Goal: Transaction & Acquisition: Purchase product/service

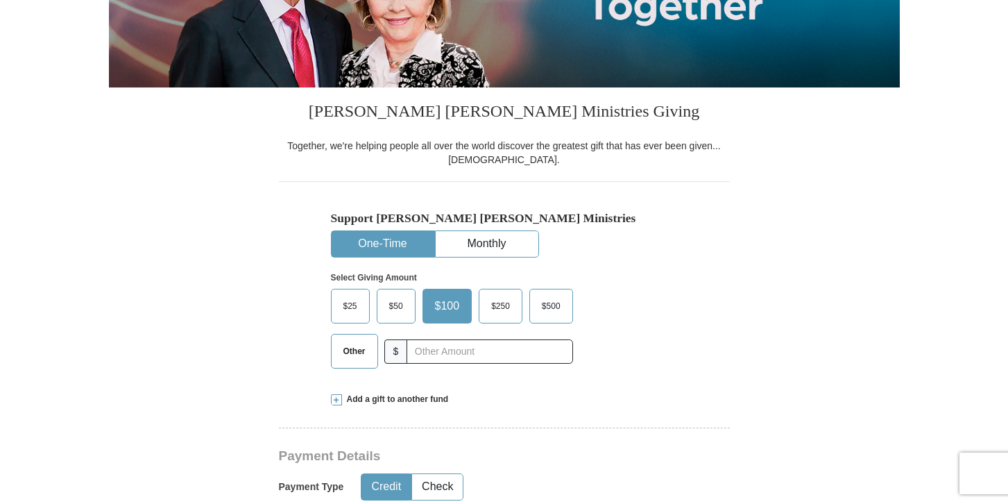
scroll to position [262, 0]
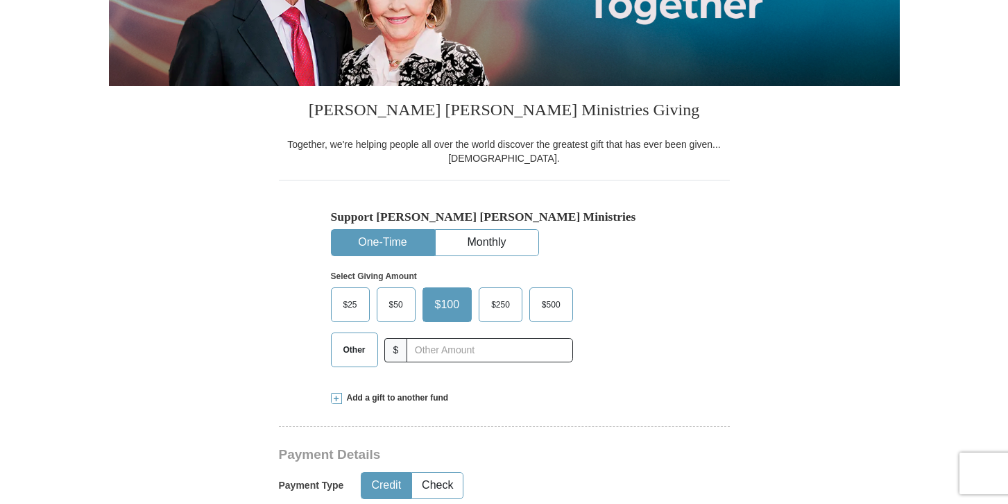
click at [349, 348] on span "Other" at bounding box center [355, 349] width 36 height 21
click at [0, 0] on input "Other" at bounding box center [0, 0] width 0 height 0
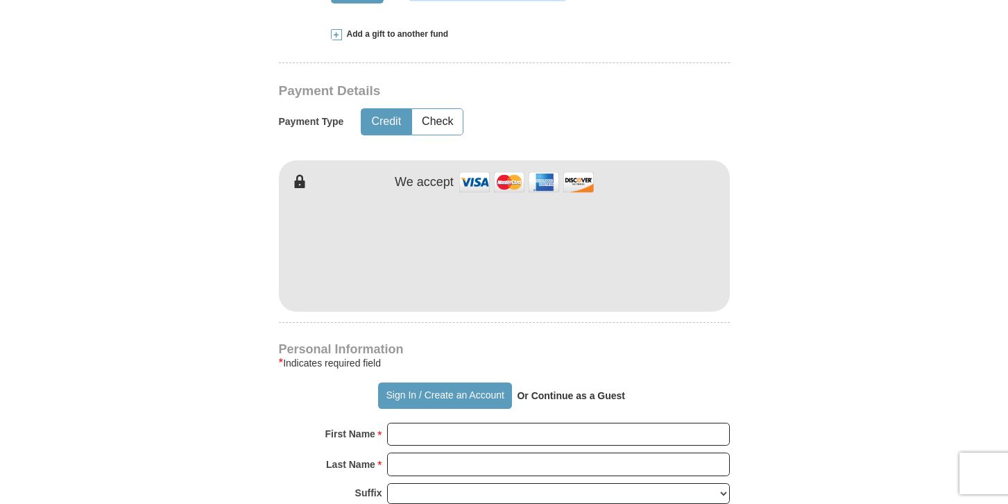
scroll to position [634, 0]
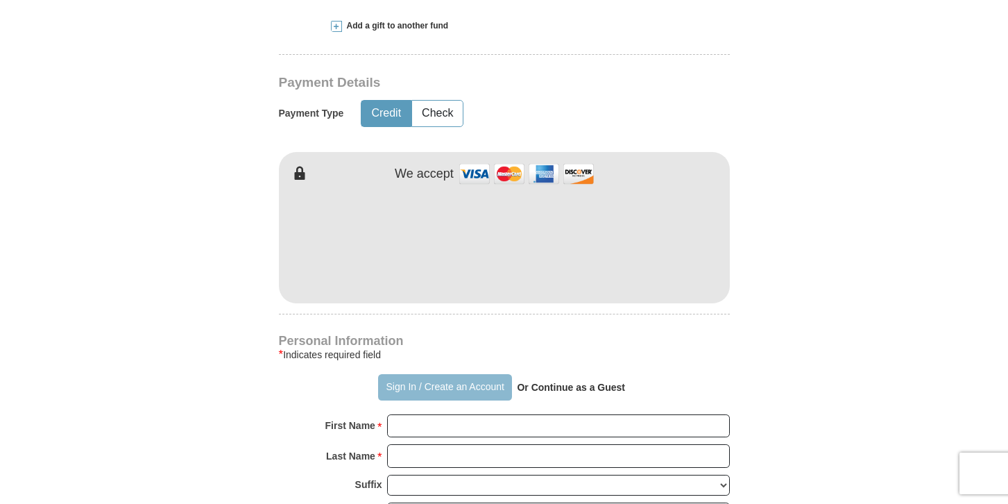
type input "345.00"
click at [453, 383] on button "Sign In / Create an Account" at bounding box center [445, 387] width 134 height 26
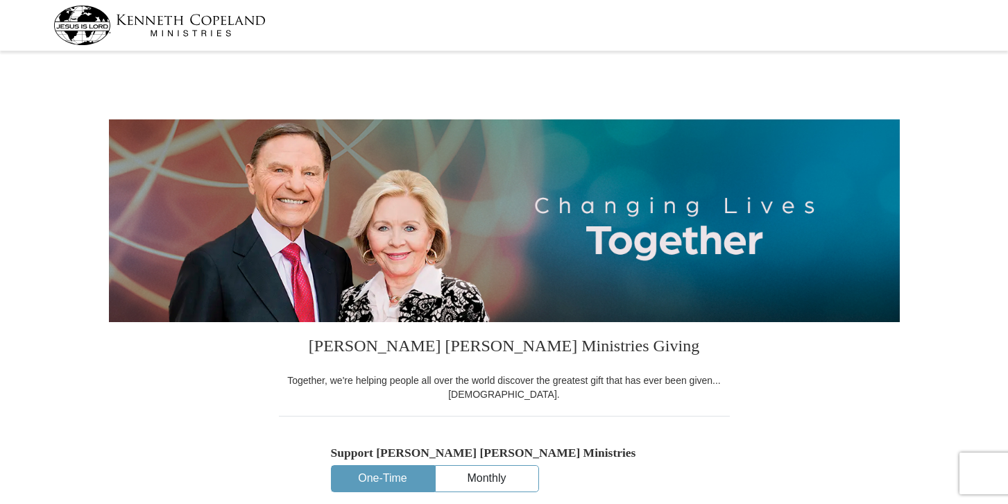
select select "TN"
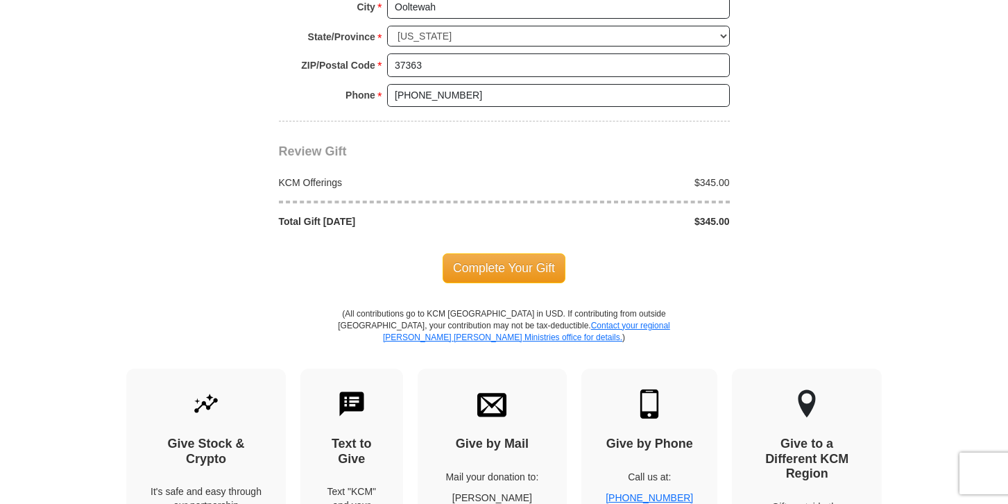
scroll to position [1186, 0]
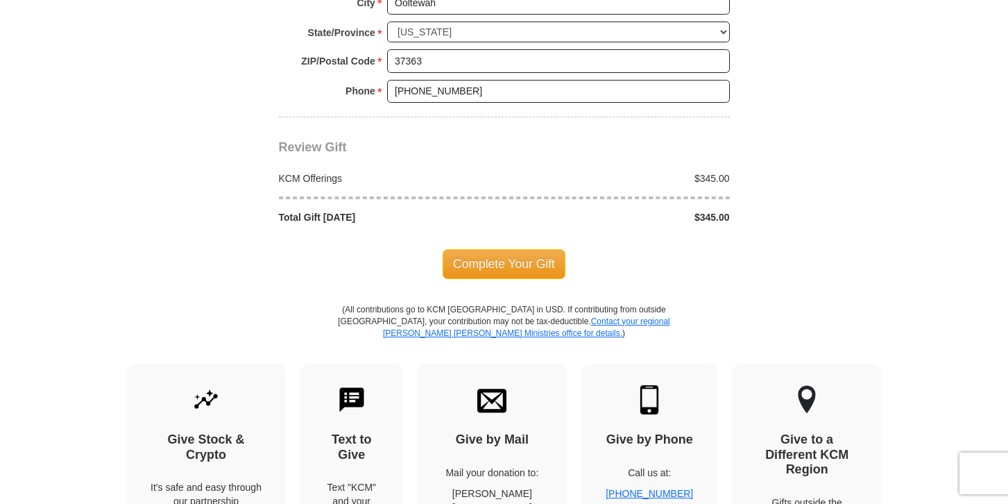
click at [502, 264] on span "Complete Your Gift" at bounding box center [504, 263] width 123 height 29
